Goal: Task Accomplishment & Management: Use online tool/utility

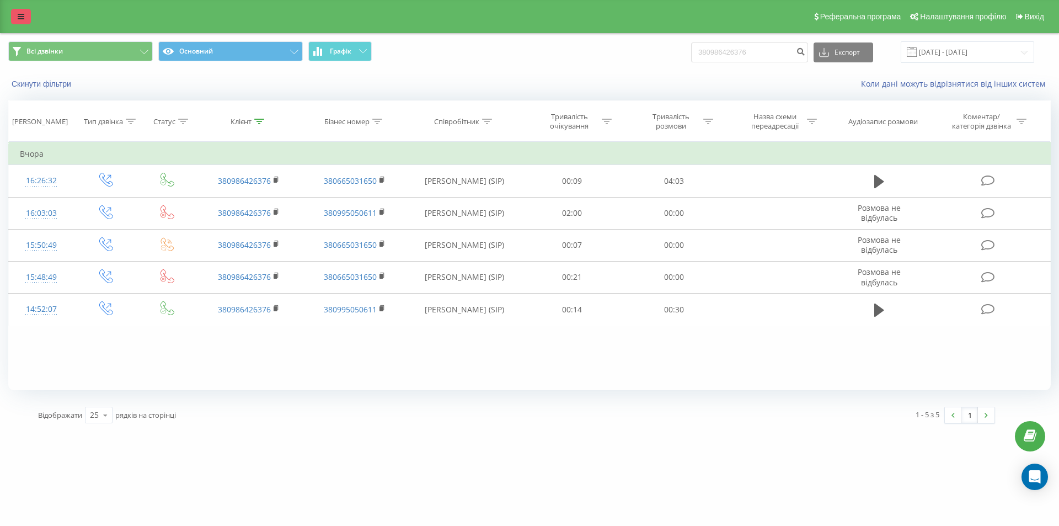
click at [21, 14] on icon at bounding box center [21, 17] width 7 height 8
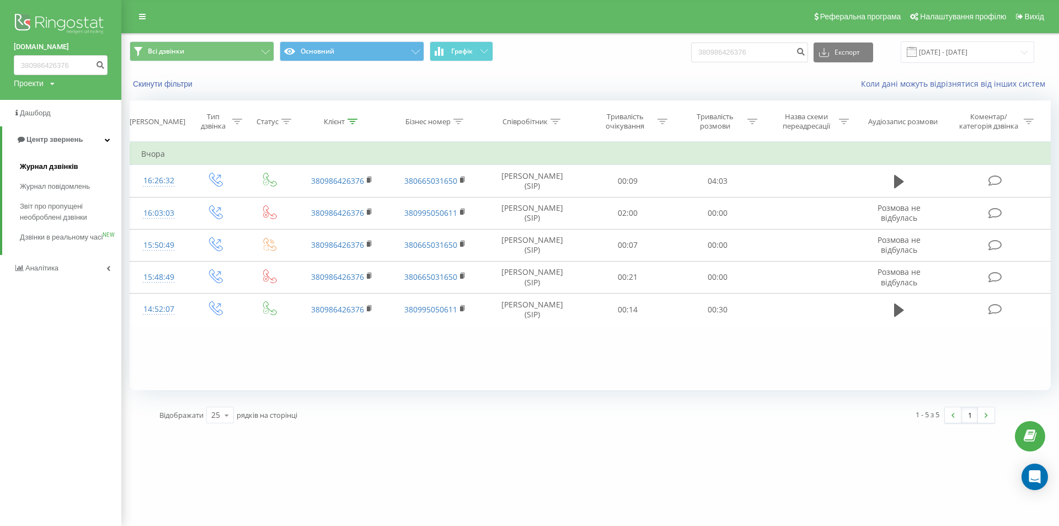
click at [54, 166] on span "Журнал дзвінків" at bounding box center [49, 166] width 58 height 11
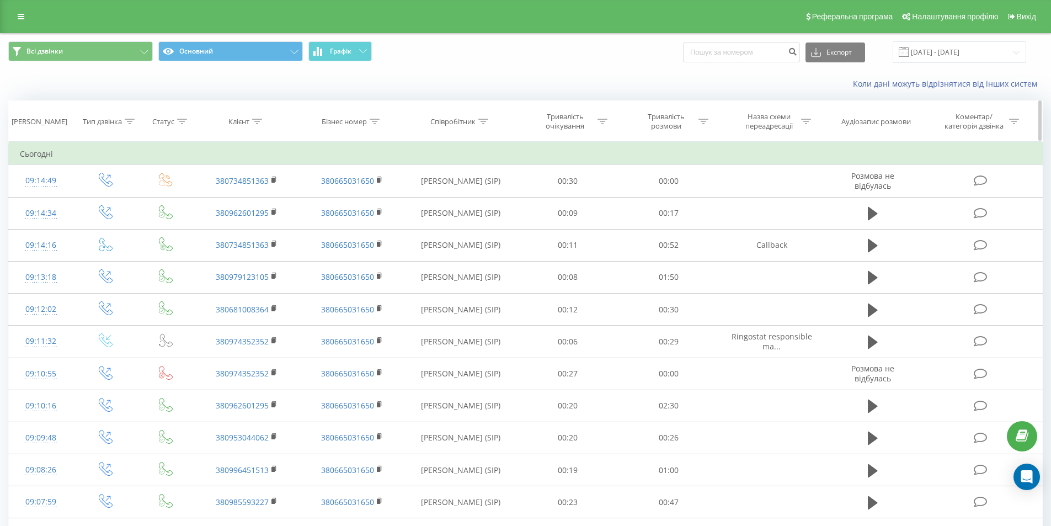
click at [256, 122] on icon at bounding box center [257, 122] width 10 height 6
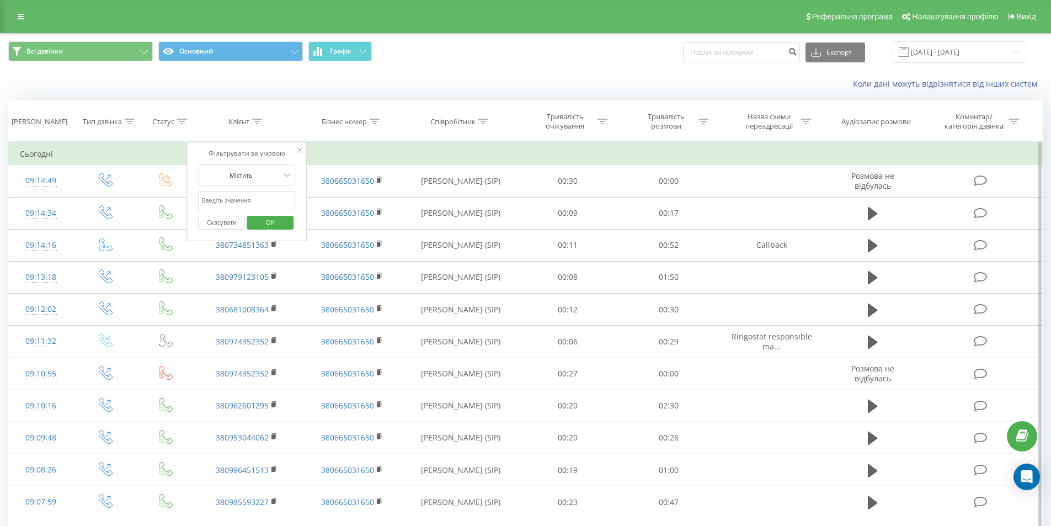
click at [252, 203] on input "text" at bounding box center [247, 200] width 97 height 19
paste input "0734851363"
type input "0734851363"
click at [276, 221] on span "OK" at bounding box center [270, 222] width 31 height 17
